Goal: Find specific page/section: Find specific page/section

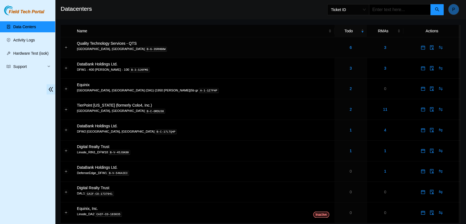
click at [335, 51] on td "6" at bounding box center [351, 47] width 33 height 21
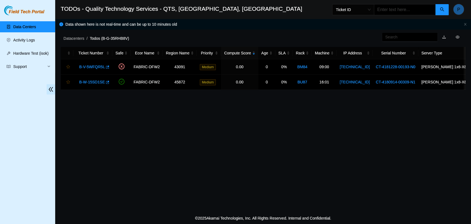
click at [36, 25] on link "Data Centers" at bounding box center [24, 27] width 23 height 4
